Goal: Task Accomplishment & Management: Use online tool/utility

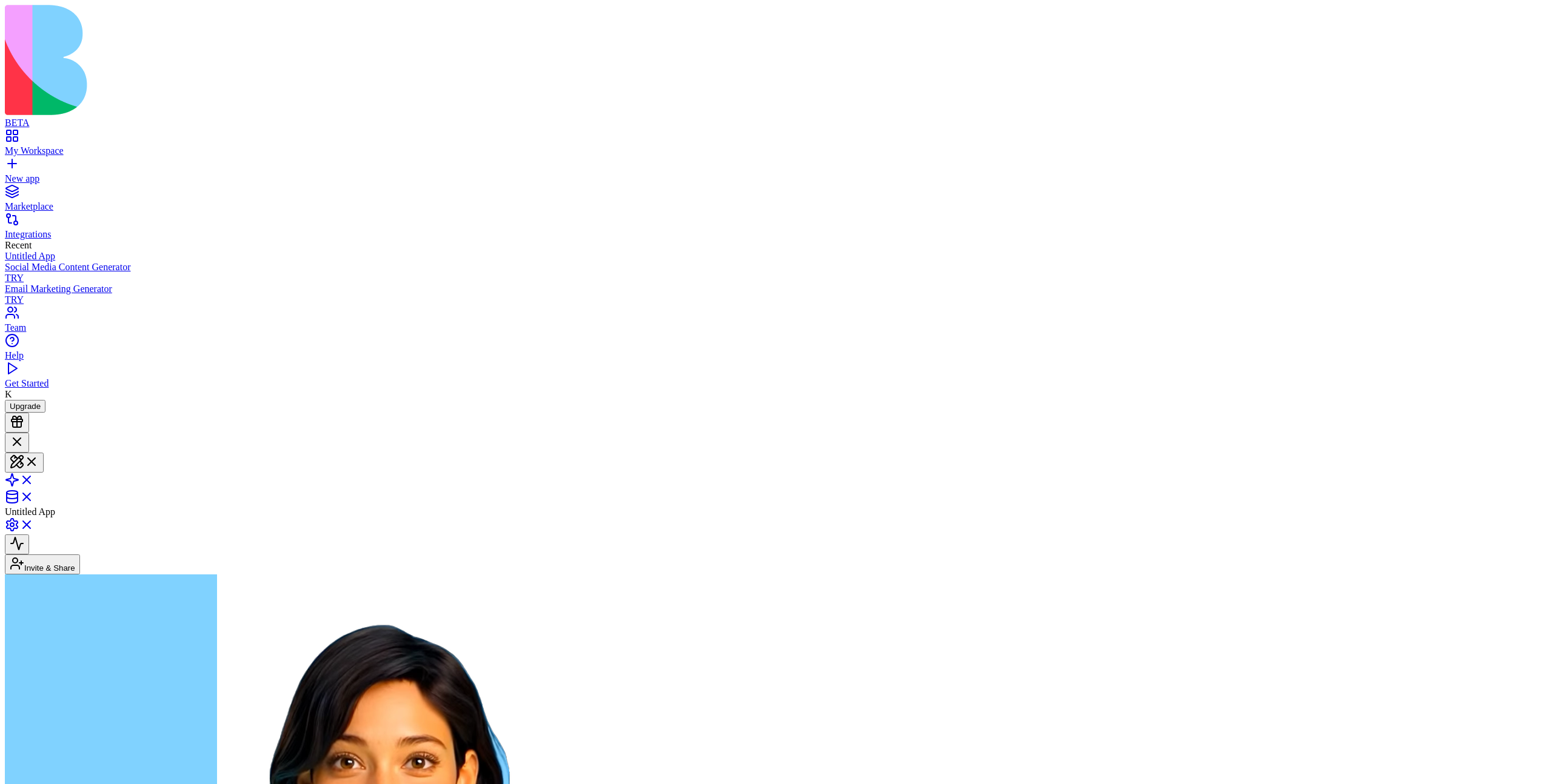
click at [16, 163] on link "New app" at bounding box center [776, 173] width 1542 height 22
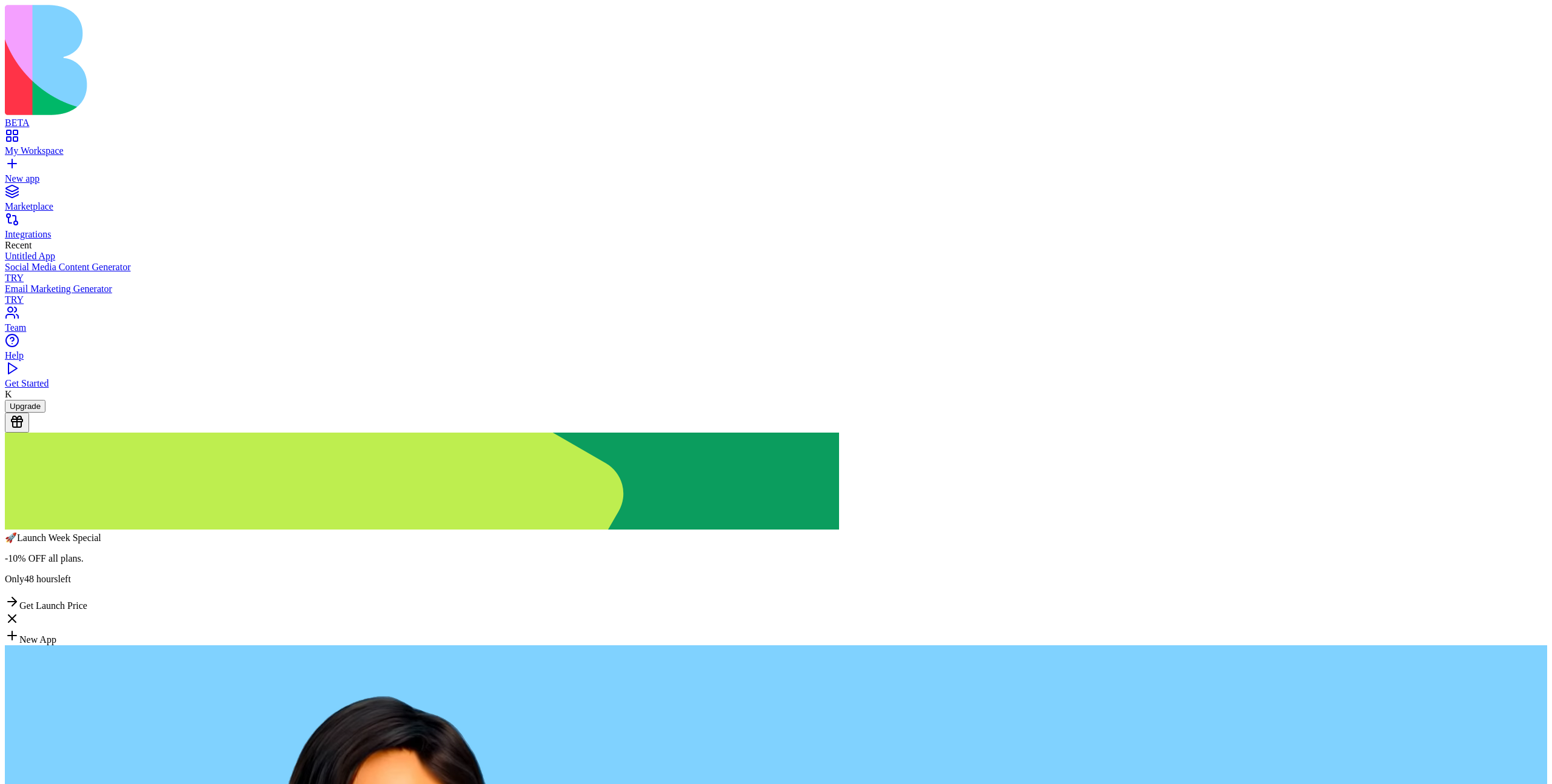
click at [87, 601] on span "Get Launch Price" at bounding box center [53, 606] width 68 height 10
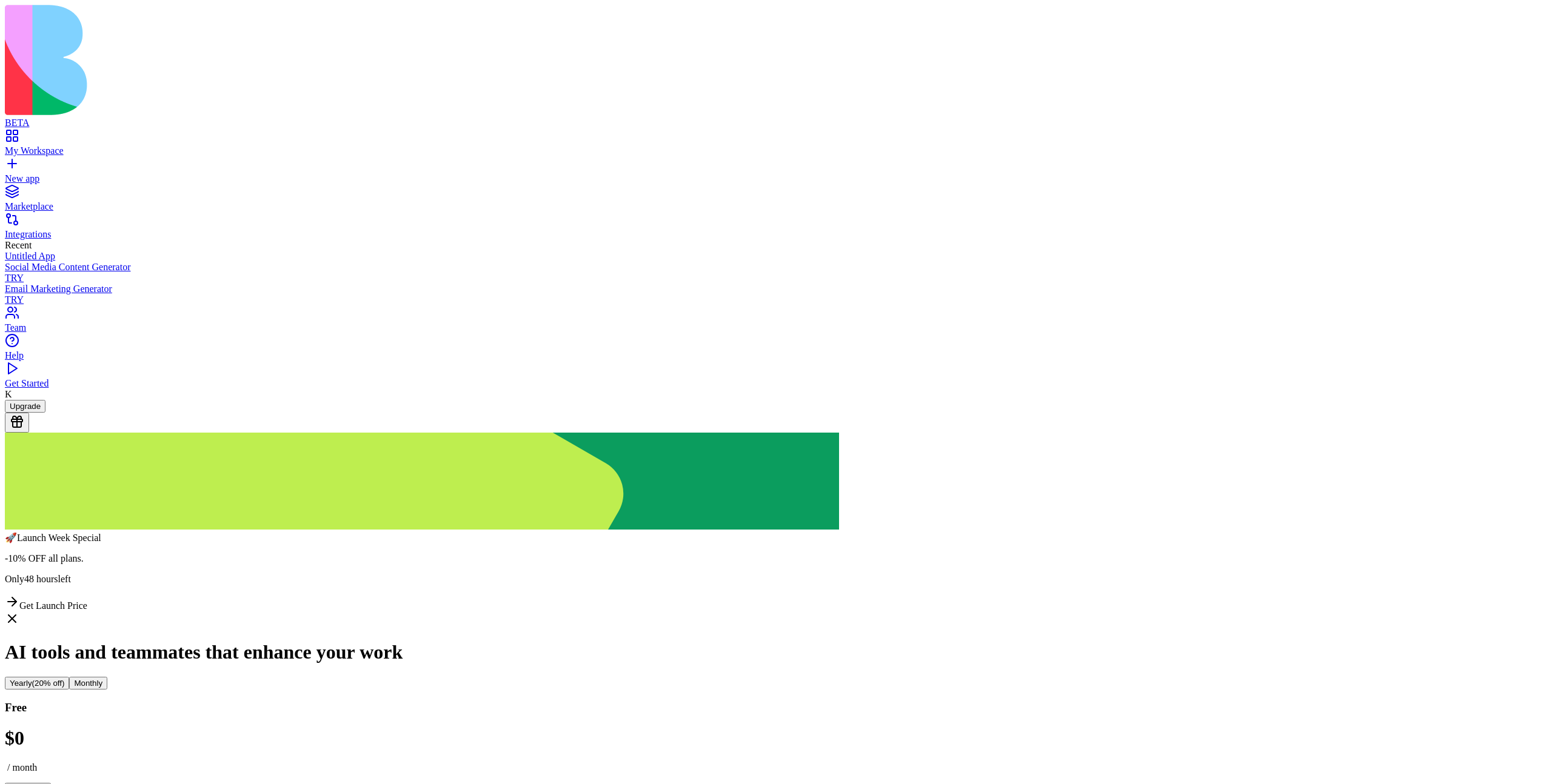
click at [87, 601] on span "Get Launch Price" at bounding box center [53, 606] width 68 height 10
click at [80, 173] on div "New app" at bounding box center [776, 178] width 1542 height 11
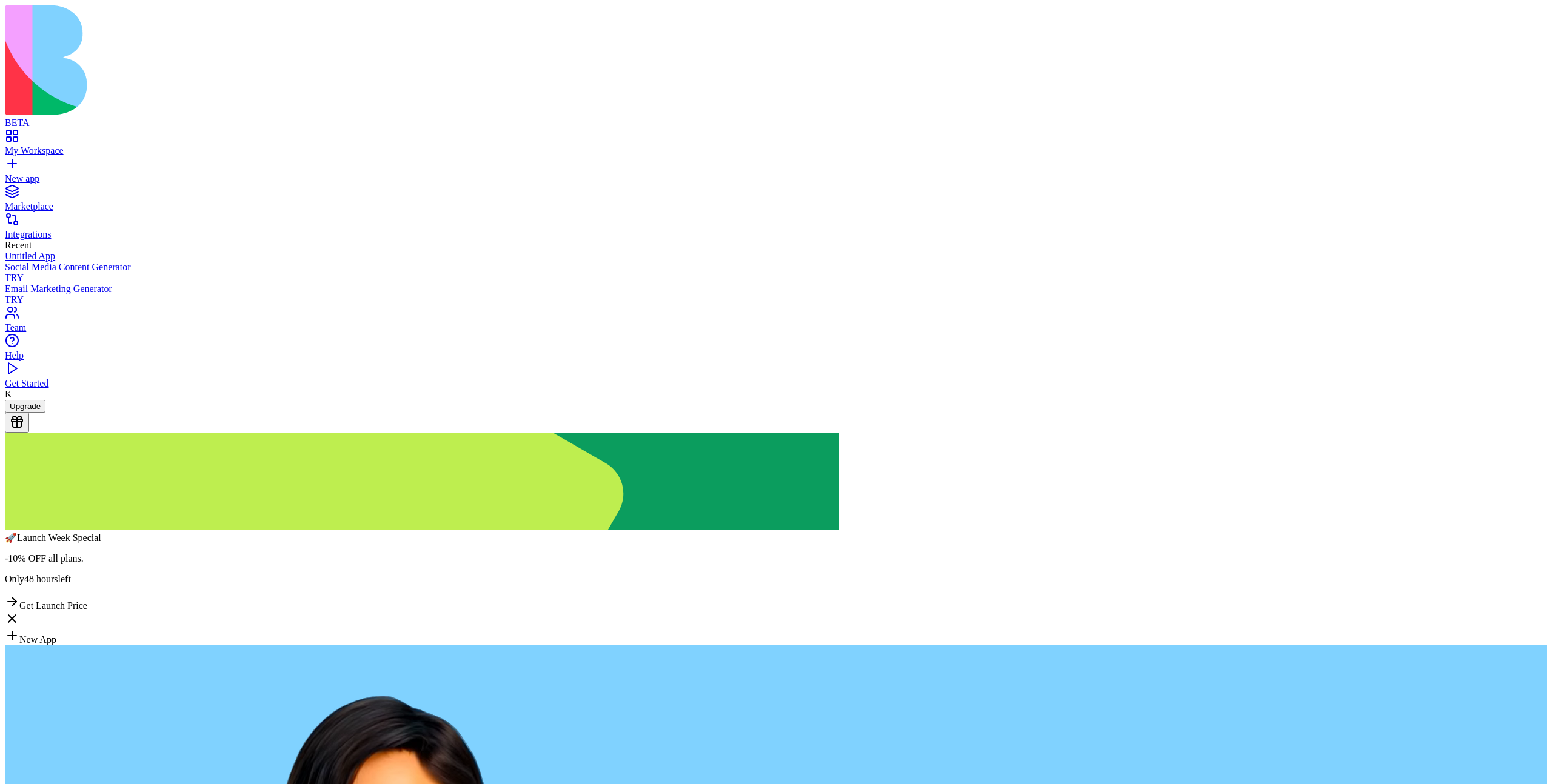
click at [76, 145] on div "My Workspace" at bounding box center [776, 151] width 1542 height 11
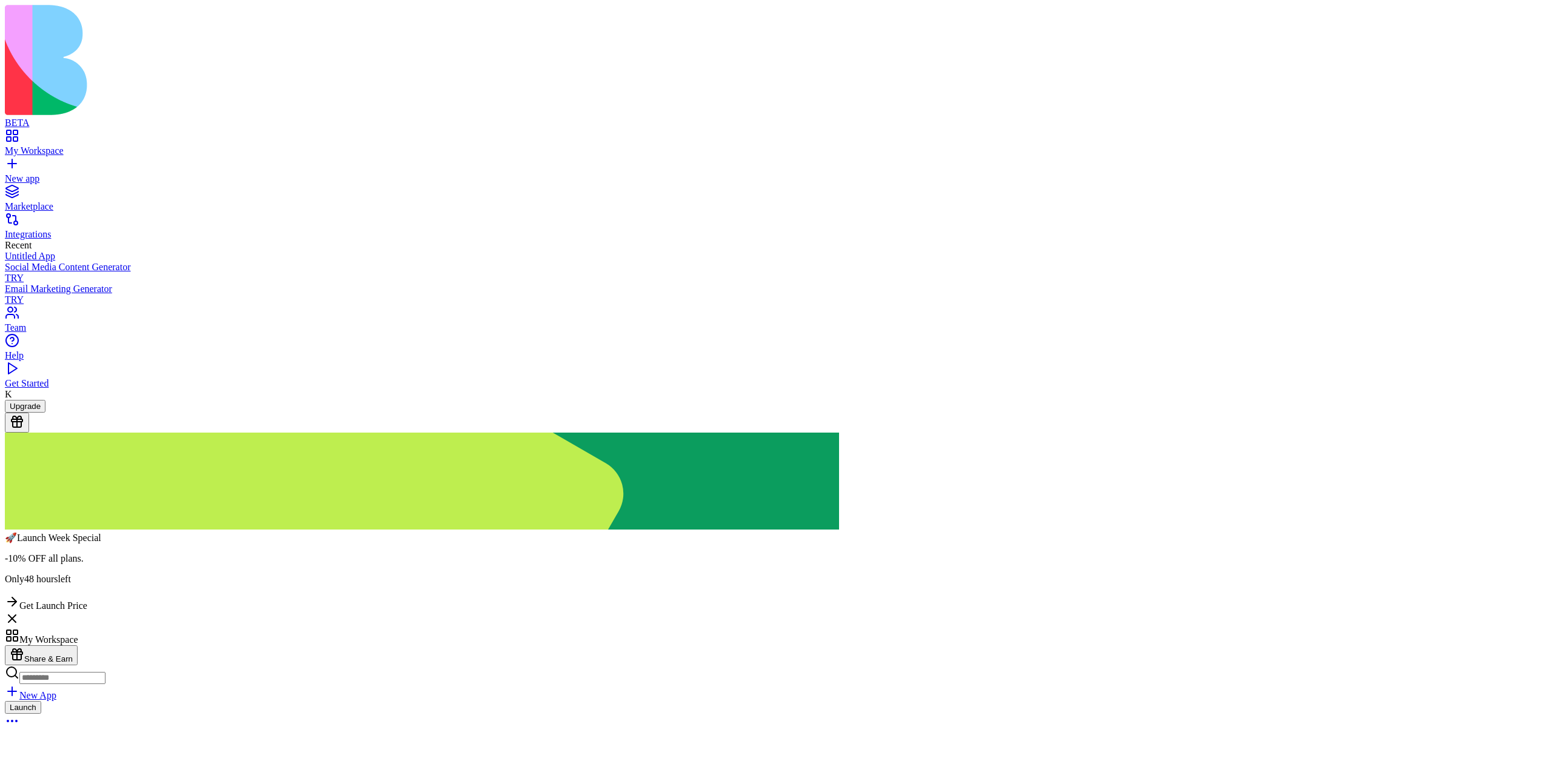
click at [583, 701] on div "Launch" at bounding box center [776, 716] width 1542 height 29
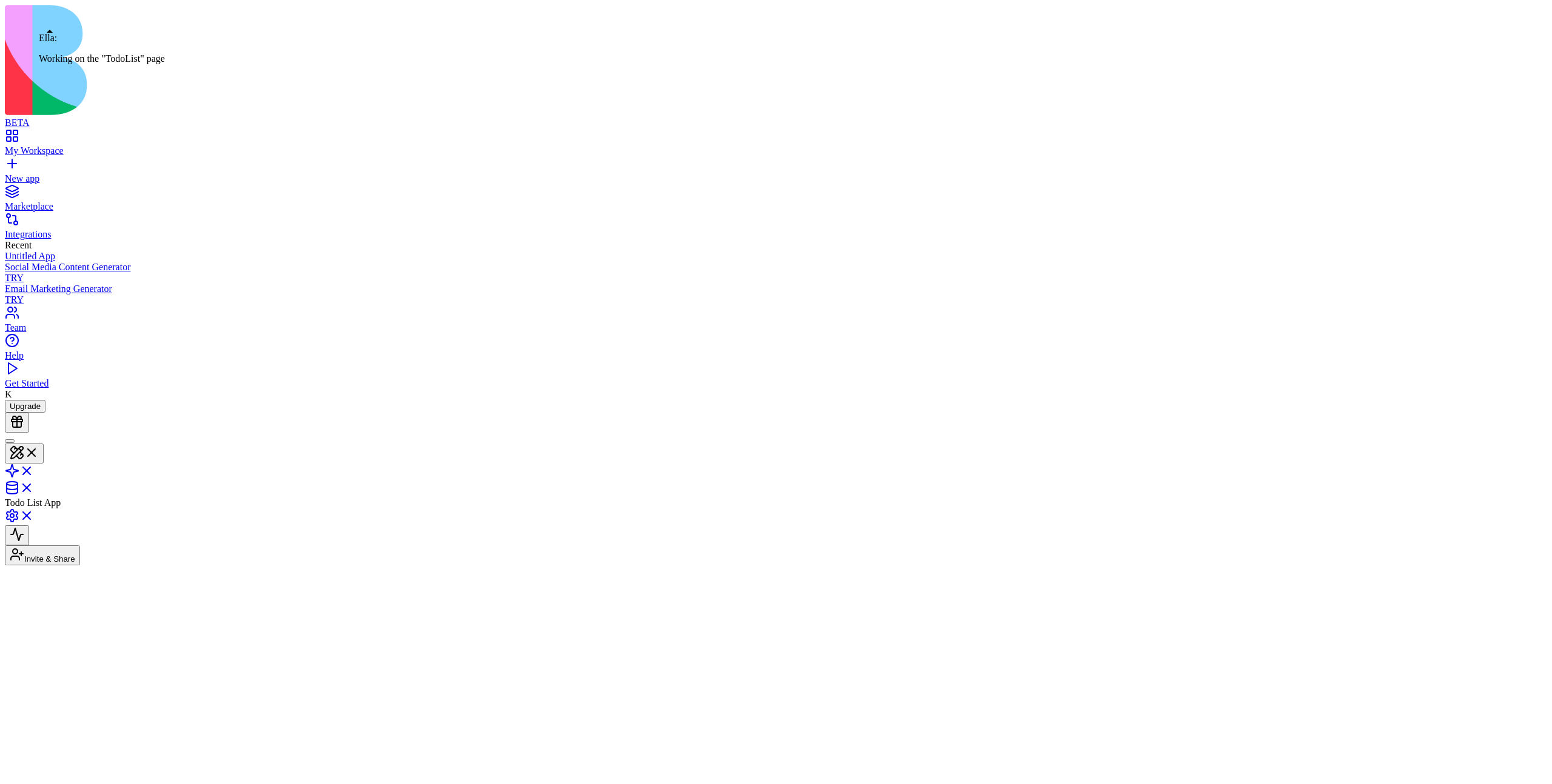
click at [10, 441] on div at bounding box center [10, 441] width 0 height 0
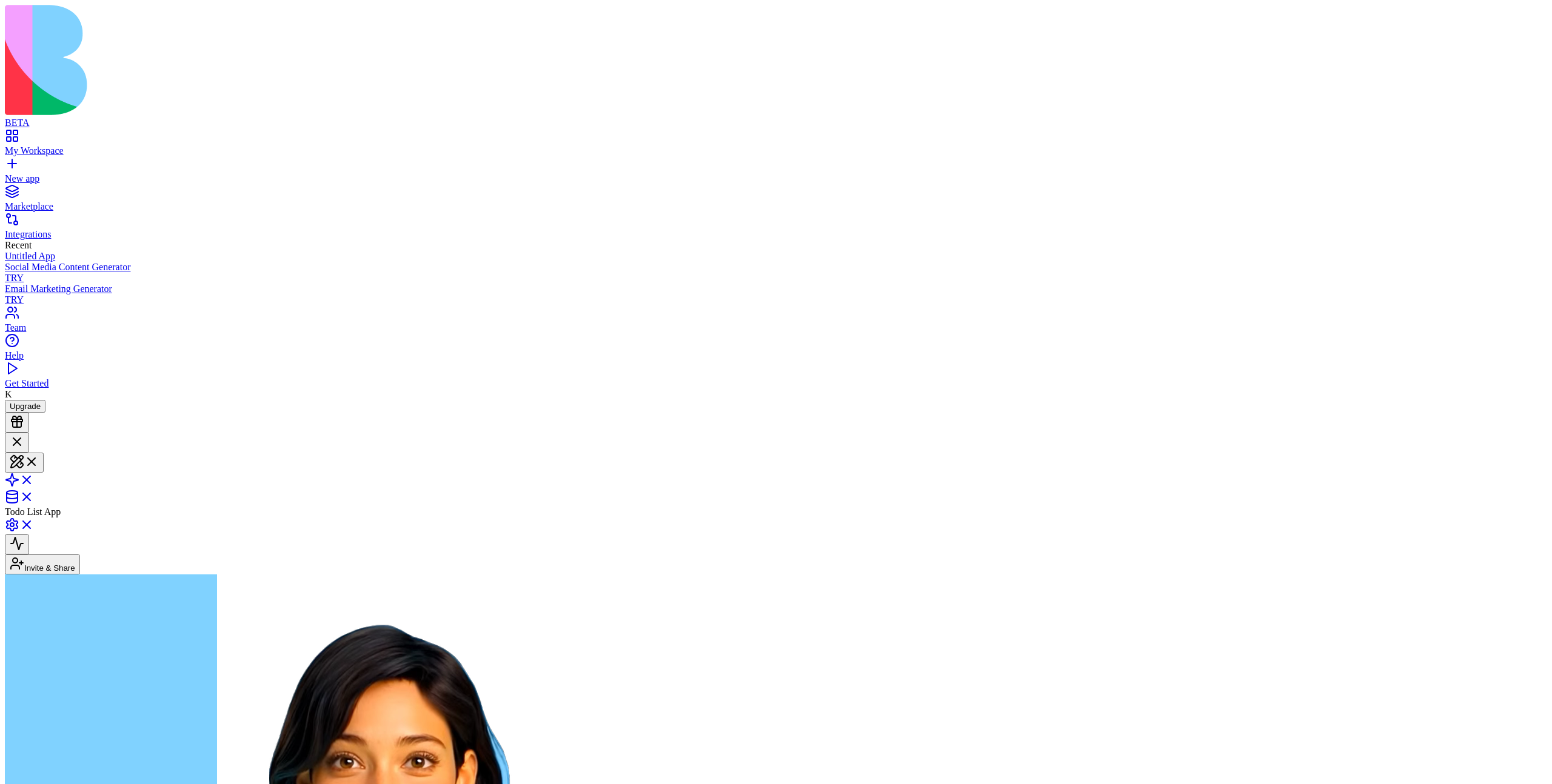
click at [19, 163] on link "New app" at bounding box center [776, 173] width 1542 height 22
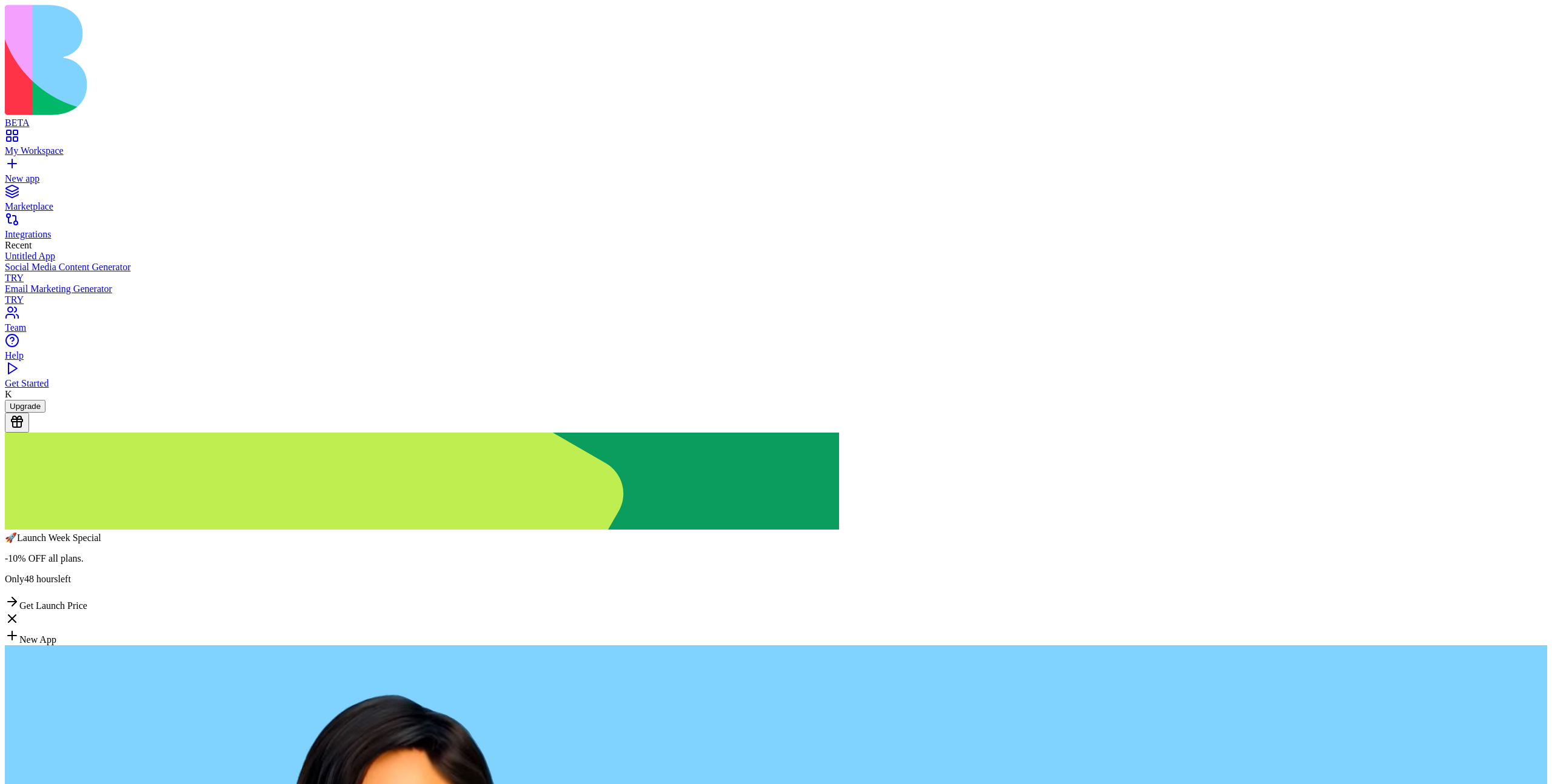
type textarea "*******"
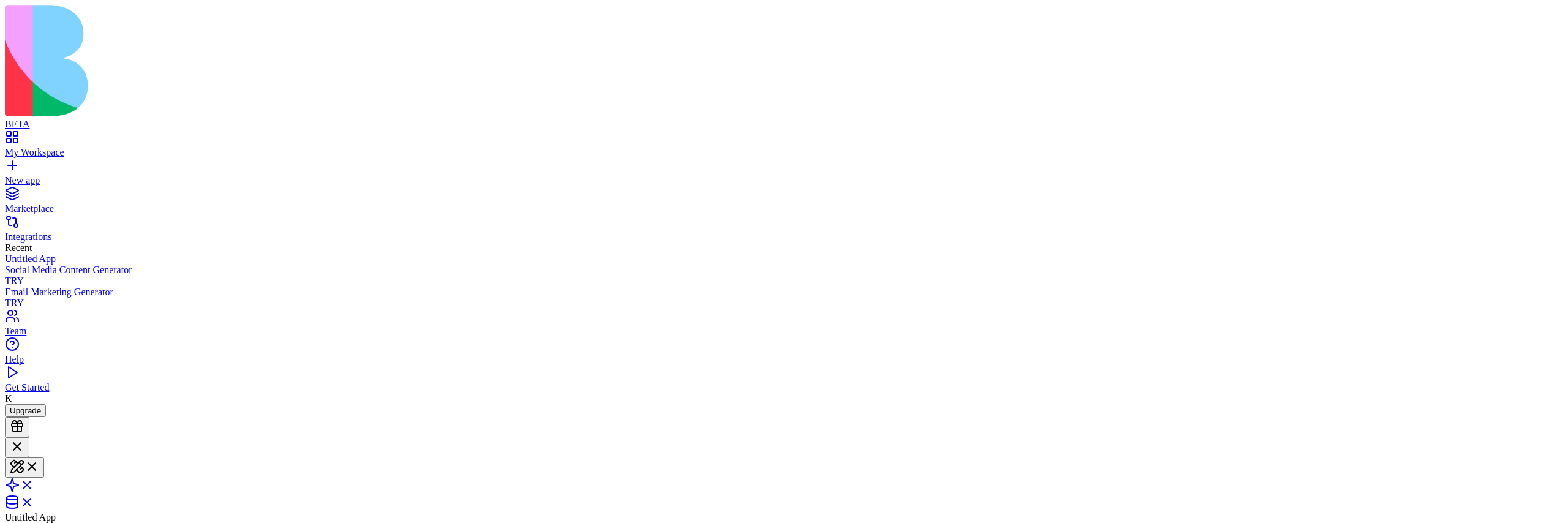
type textarea "*"
